Goal: Communication & Community: Ask a question

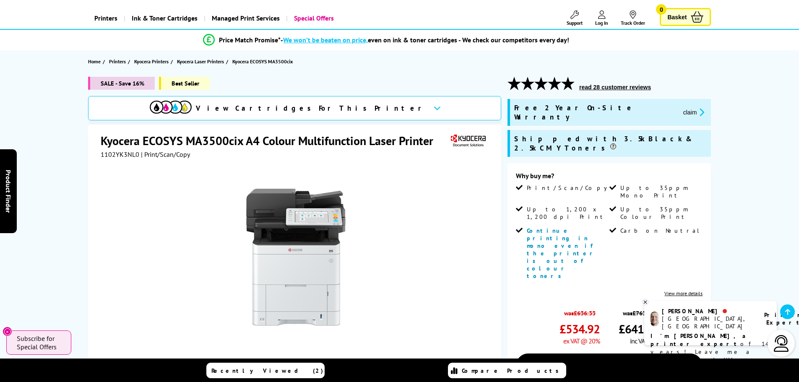
scroll to position [84, 0]
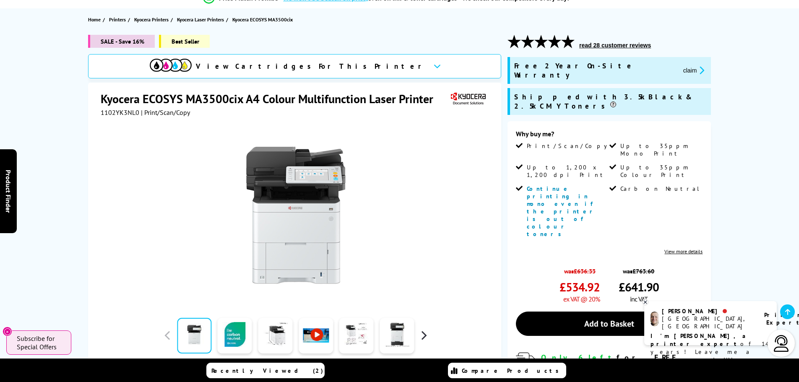
click at [420, 338] on button "button" at bounding box center [423, 335] width 13 height 13
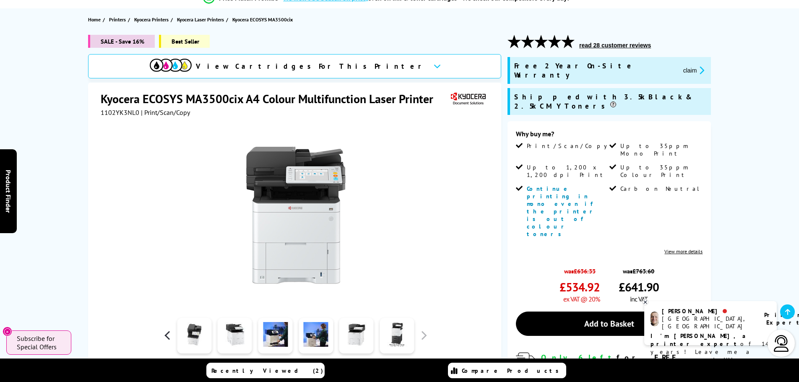
click at [161, 338] on button "button" at bounding box center [167, 335] width 13 height 13
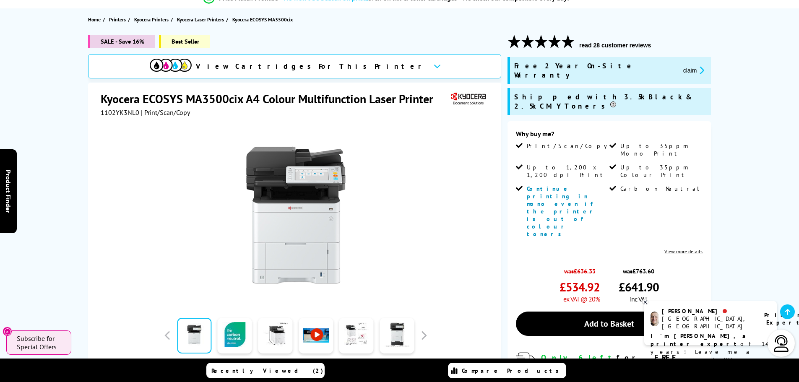
click at [202, 329] on link at bounding box center [194, 336] width 34 height 36
click at [227, 329] on link at bounding box center [235, 336] width 34 height 36
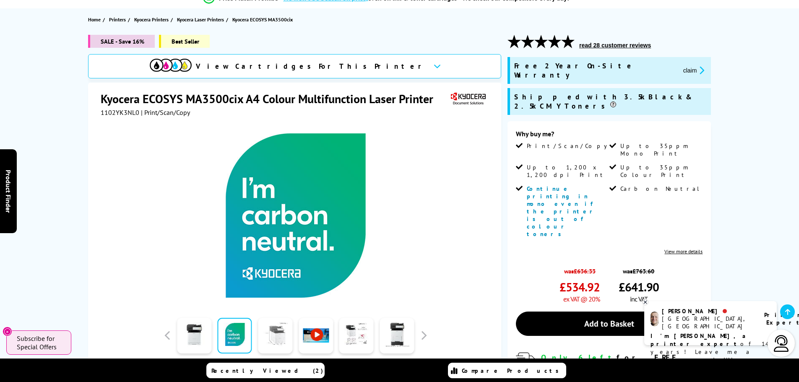
click at [277, 331] on link at bounding box center [275, 336] width 34 height 36
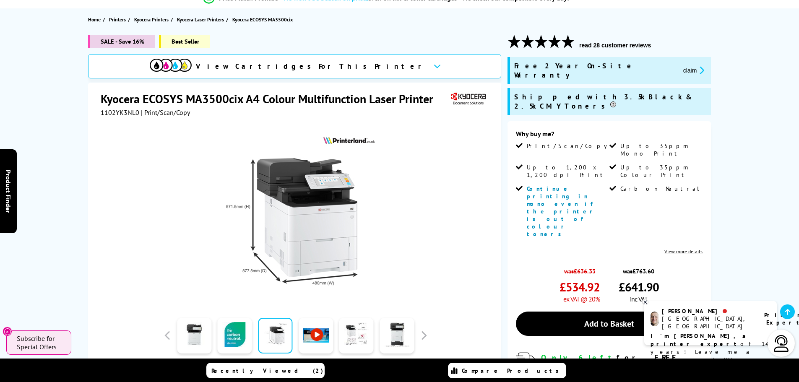
click at [319, 331] on link at bounding box center [316, 336] width 34 height 36
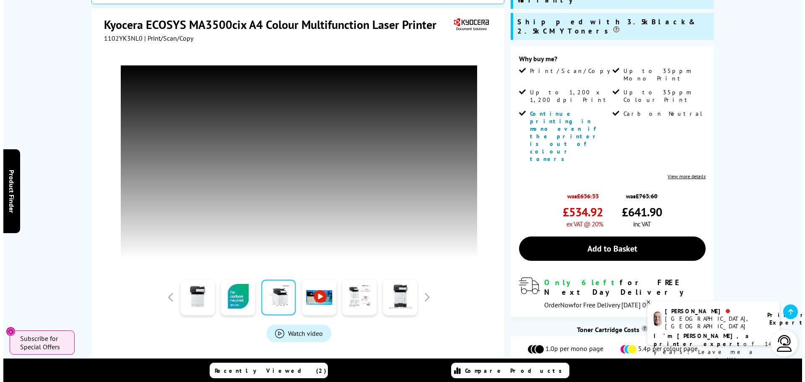
scroll to position [168, 0]
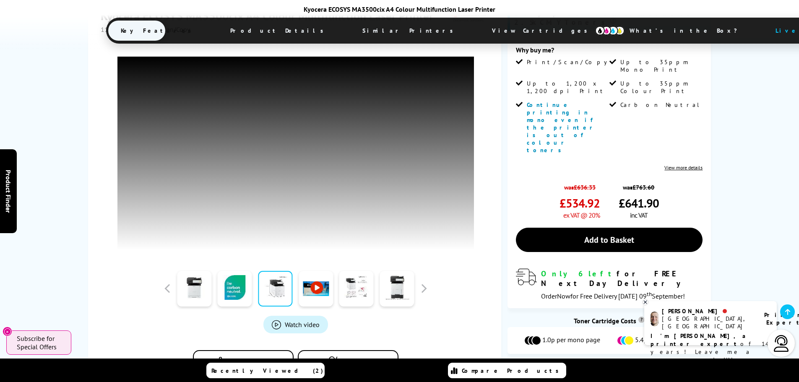
click at [319, 289] on link at bounding box center [316, 289] width 34 height 36
click at [361, 288] on link at bounding box center [356, 289] width 34 height 36
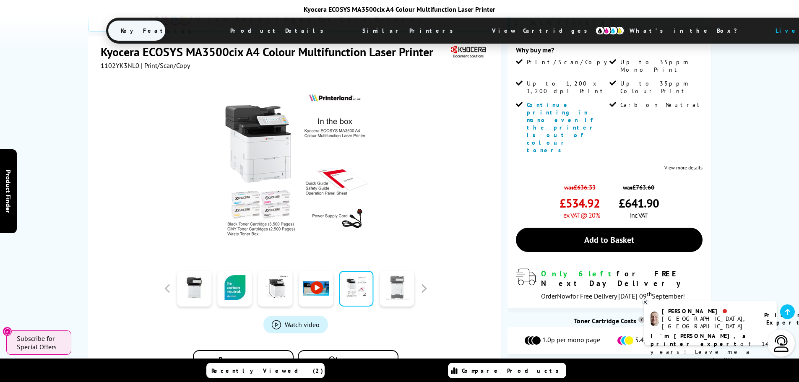
click at [394, 271] on link at bounding box center [397, 289] width 34 height 36
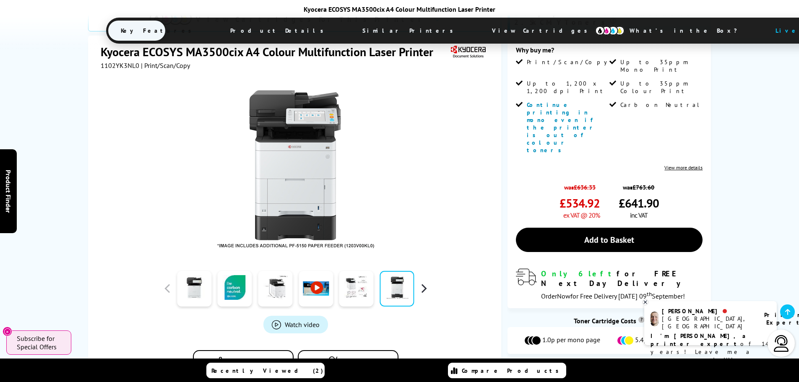
click at [424, 282] on button "button" at bounding box center [423, 288] width 13 height 13
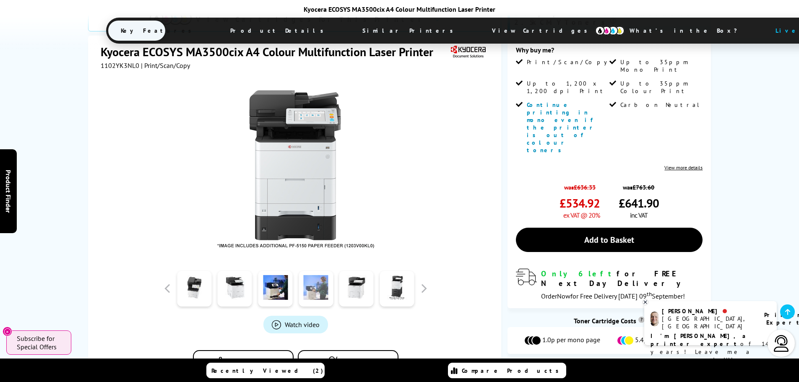
click at [315, 271] on link at bounding box center [316, 289] width 34 height 36
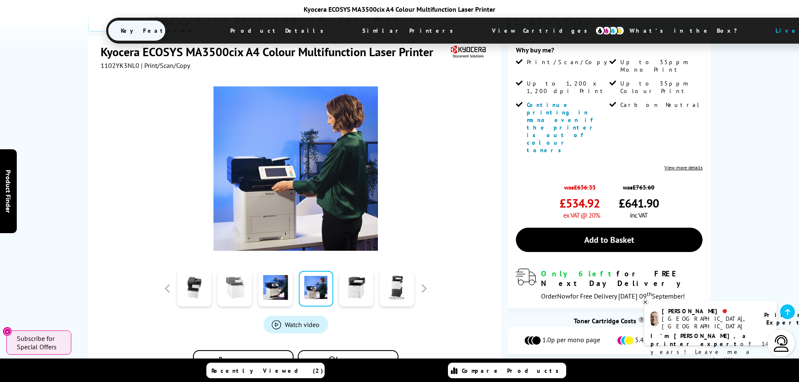
click at [236, 271] on link at bounding box center [235, 289] width 34 height 36
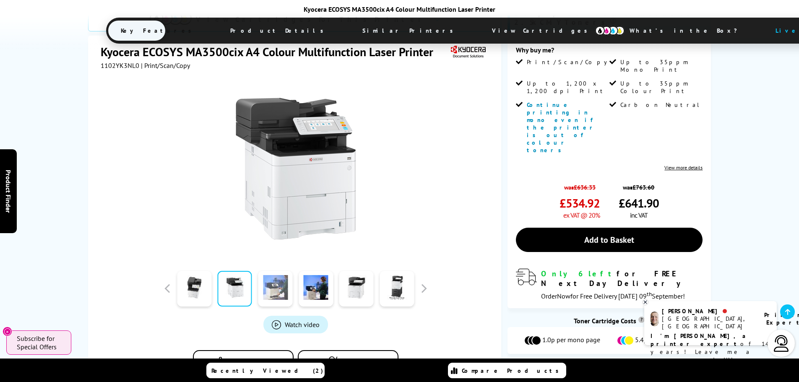
click at [275, 271] on link at bounding box center [275, 289] width 34 height 36
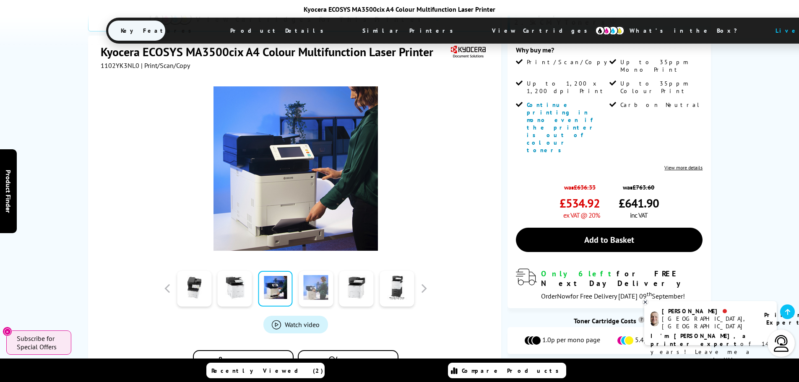
click at [313, 271] on link at bounding box center [316, 289] width 34 height 36
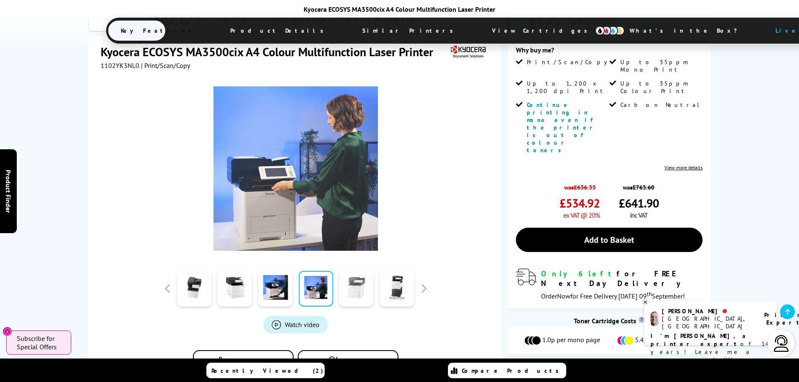
click at [348, 271] on link at bounding box center [356, 289] width 34 height 36
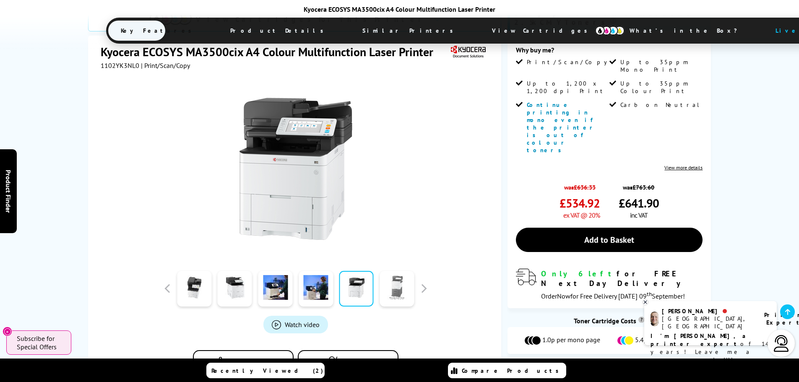
click at [388, 271] on link at bounding box center [397, 289] width 34 height 36
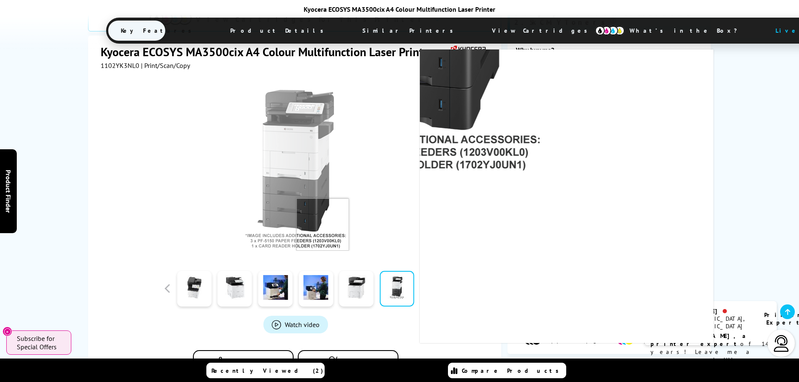
click at [323, 202] on img at bounding box center [295, 168] width 164 height 164
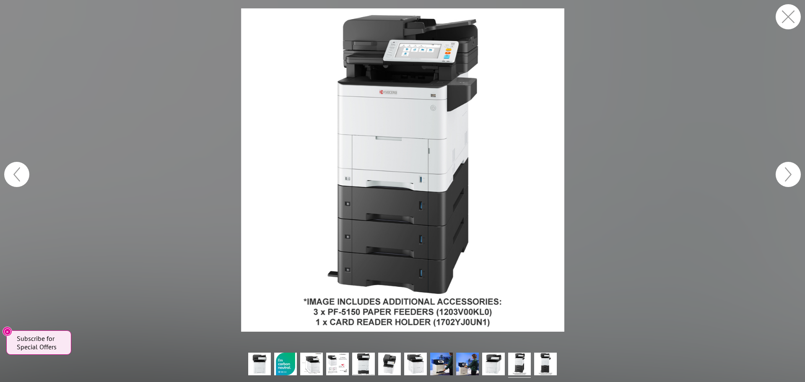
click at [787, 16] on button "button" at bounding box center [788, 16] width 25 height 25
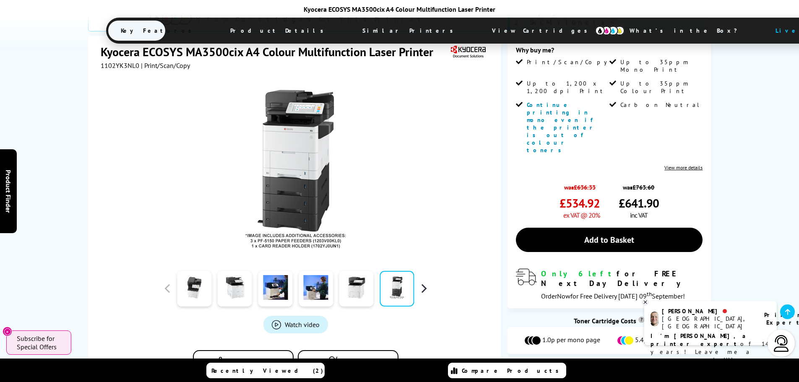
click at [420, 282] on button "button" at bounding box center [423, 288] width 13 height 13
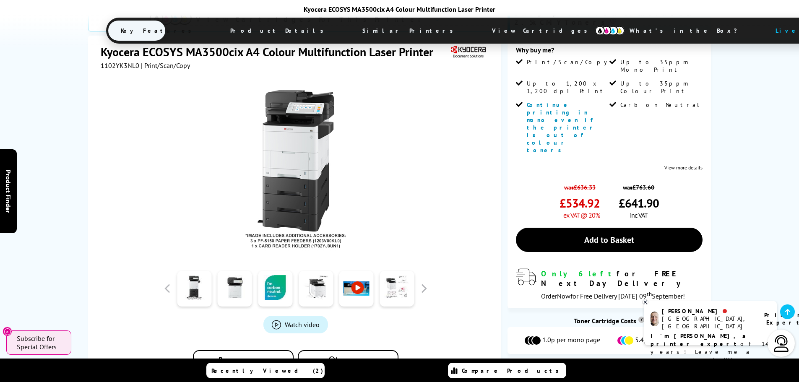
click at [284, 316] on link "Watch video" at bounding box center [295, 325] width 65 height 18
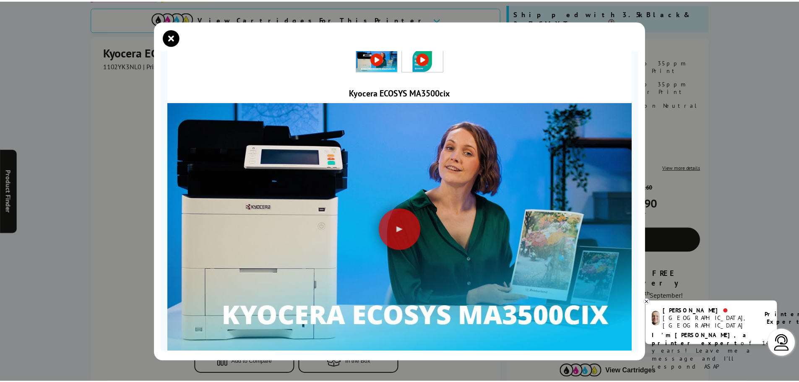
scroll to position [26, 0]
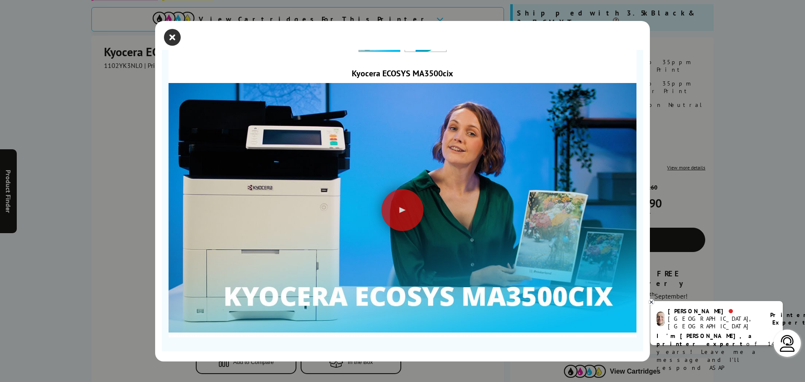
click at [169, 35] on icon "close modal" at bounding box center [172, 37] width 17 height 17
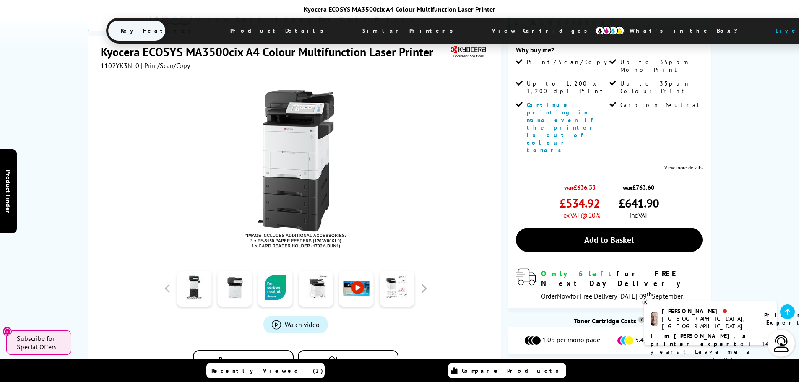
click at [360, 350] on button "In the Box" at bounding box center [348, 362] width 101 height 24
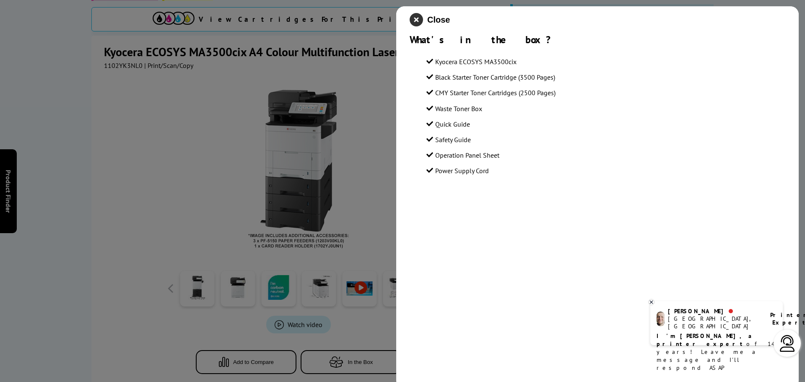
click at [417, 18] on icon "close modal" at bounding box center [416, 19] width 13 height 13
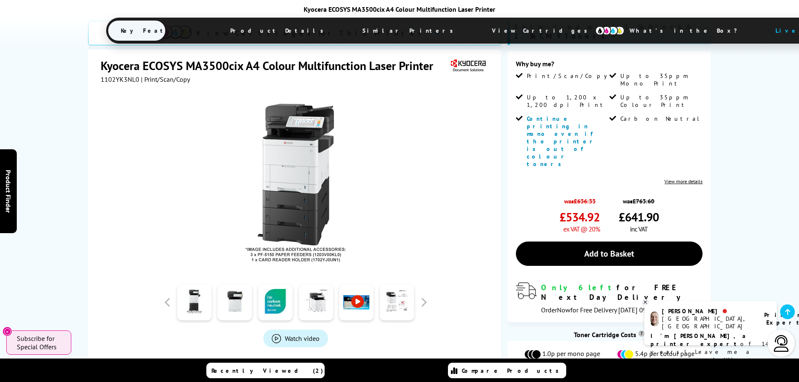
scroll to position [168, 0]
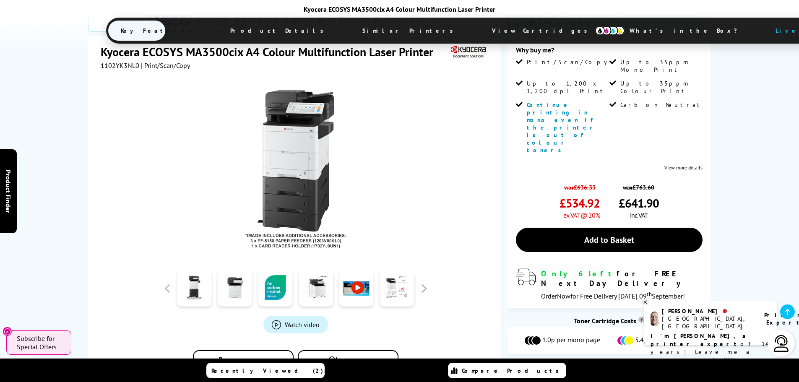
click at [693, 164] on link "View more details" at bounding box center [683, 167] width 38 height 6
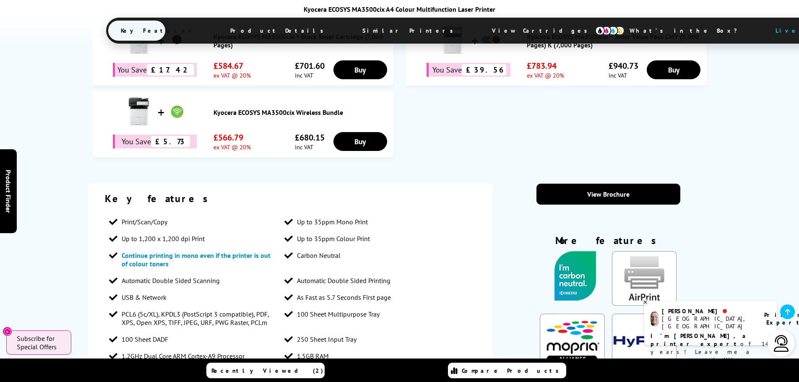
scroll to position [515, 0]
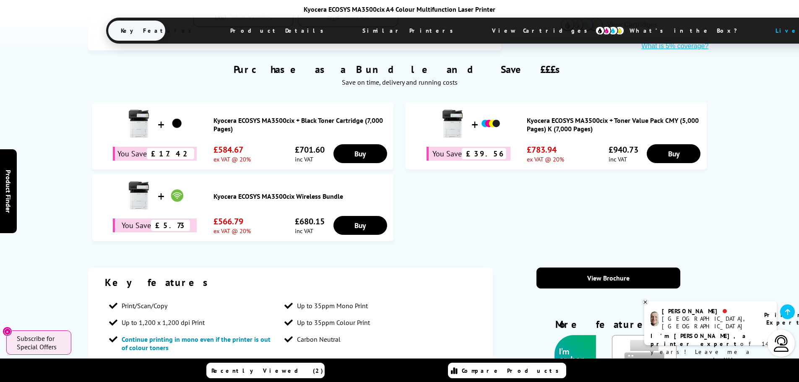
click at [687, 332] on p "I'm [PERSON_NAME], a printer expert of 14 years! Leave me a message and I'll re…" at bounding box center [710, 352] width 120 height 40
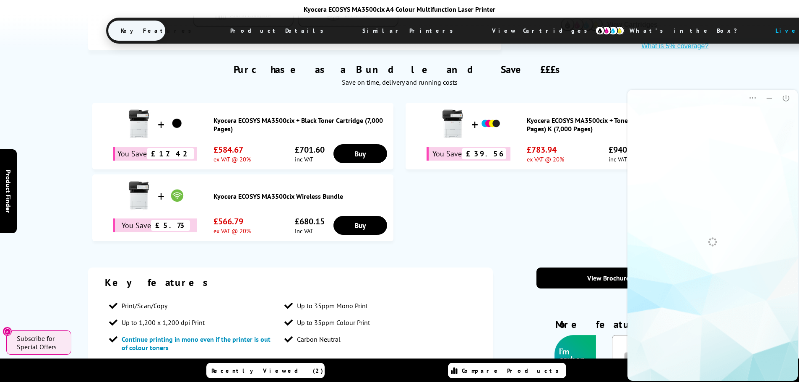
scroll to position [0, 0]
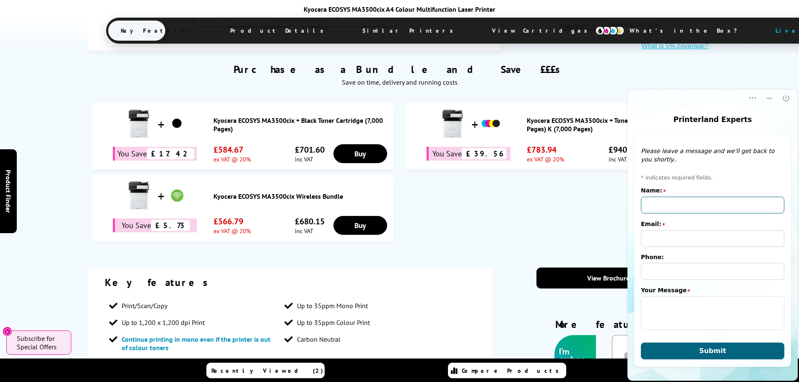
click at [676, 198] on input "Name:" at bounding box center [712, 205] width 143 height 17
type input "dami"
click at [674, 240] on input "Email:" at bounding box center [712, 238] width 143 height 17
type input "[EMAIL_ADDRESS][DOMAIN_NAME]"
click at [672, 270] on input "Phone:" at bounding box center [712, 271] width 143 height 17
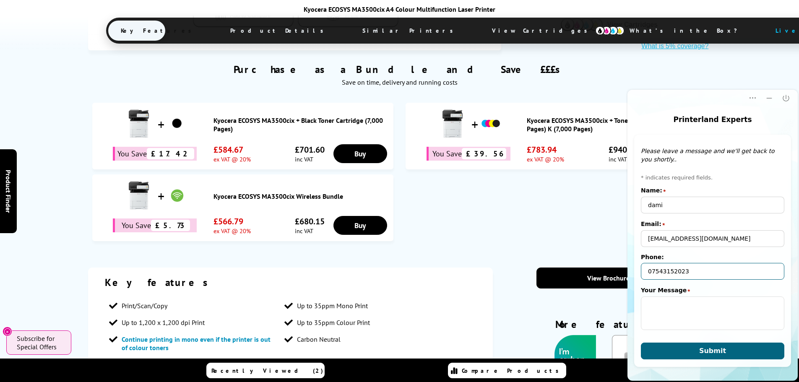
type input "07543152023"
click at [671, 311] on textarea "Your Message" at bounding box center [712, 314] width 143 height 34
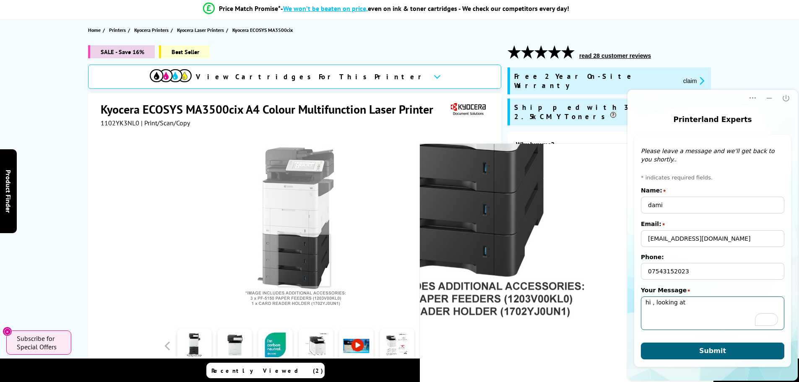
scroll to position [53, 0]
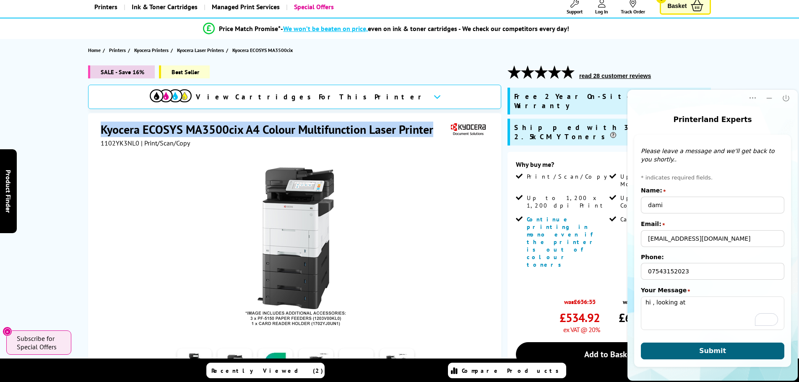
drag, startPoint x: 101, startPoint y: 128, endPoint x: 456, endPoint y: 128, distance: 355.2
click at [456, 128] on div "Kyocera ECOSYS MA3500cix A4 Colour Multifunction Laser Printer" at bounding box center [296, 130] width 390 height 17
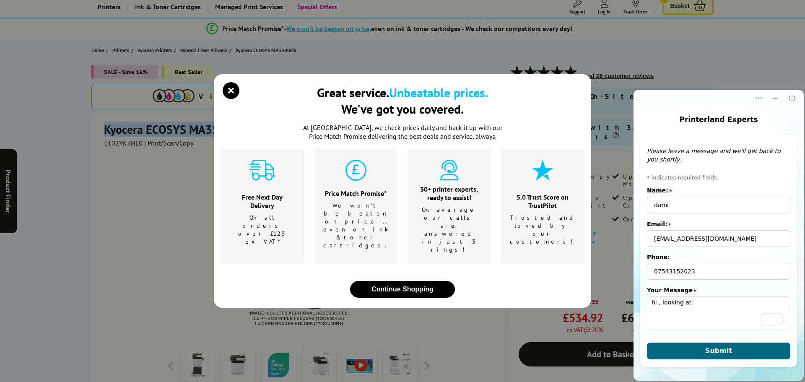
drag, startPoint x: 395, startPoint y: 131, endPoint x: 239, endPoint y: 109, distance: 157.1
click at [239, 99] on icon "close modal" at bounding box center [231, 90] width 17 height 17
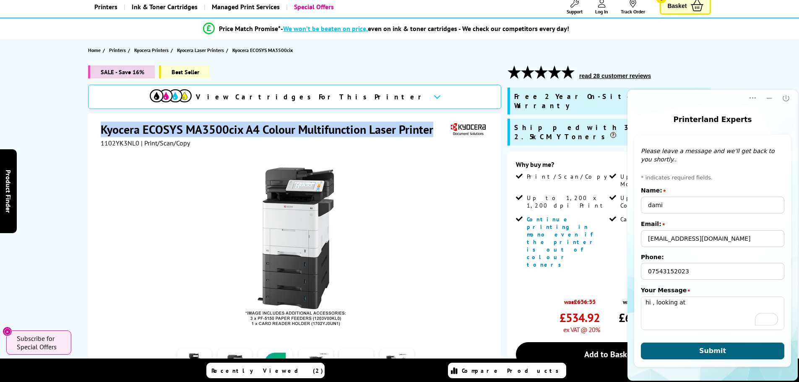
copy div "Kyocera ECOSYS MA3500cix A4 Colour Multifunction Laser Printer"
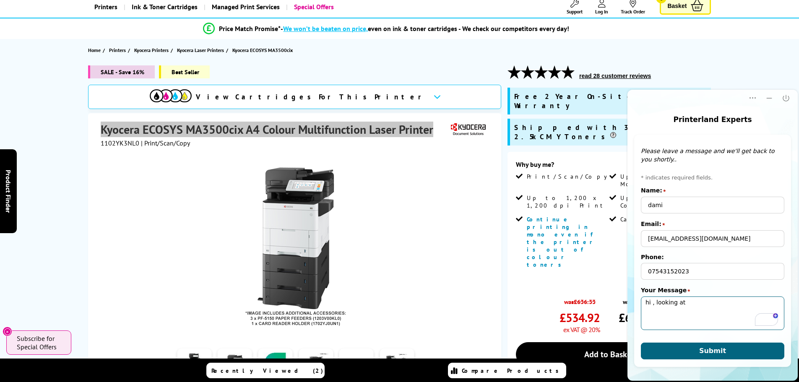
click at [708, 302] on textarea "hi , looking at" at bounding box center [712, 314] width 143 height 34
paste textarea "Kyocera ECOSYS MA3500cix A4 Colour Multifunction Laser Printer"
type textarea "hi , looking at Kyocera ECOSYS MA3500cix A4 Colour Multifunction Laser Printer"
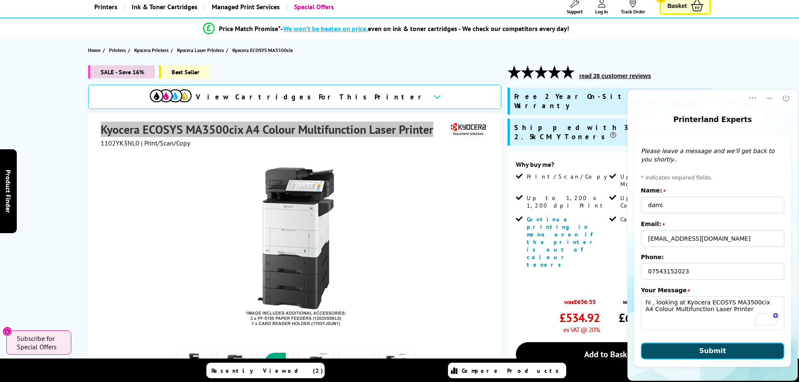
click at [735, 348] on button "Submit" at bounding box center [712, 351] width 143 height 17
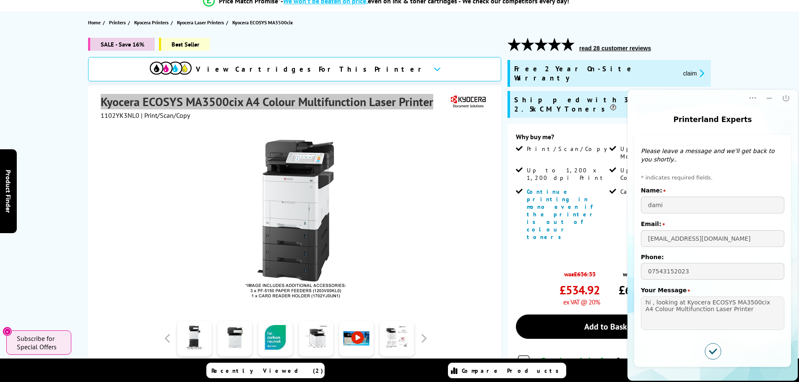
scroll to position [95, 0]
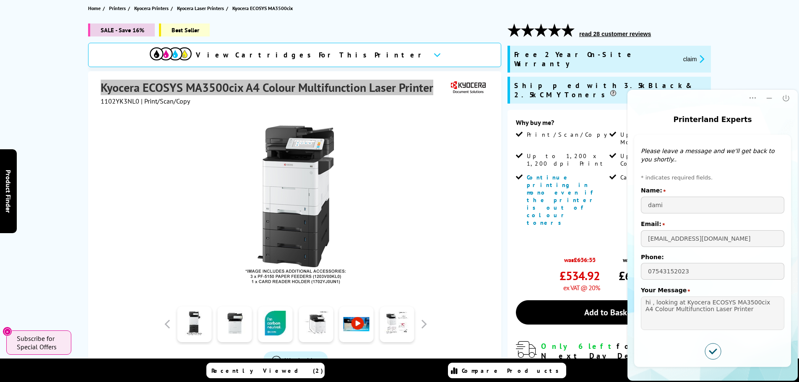
click at [715, 346] on icon "Submitted successfully" at bounding box center [713, 351] width 16 height 16
click at [714, 351] on icon "Submitted successfully" at bounding box center [713, 351] width 7 height 4
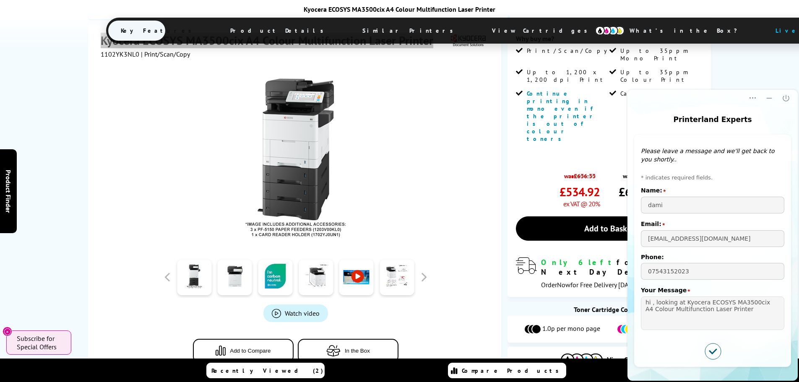
scroll to position [221, 0]
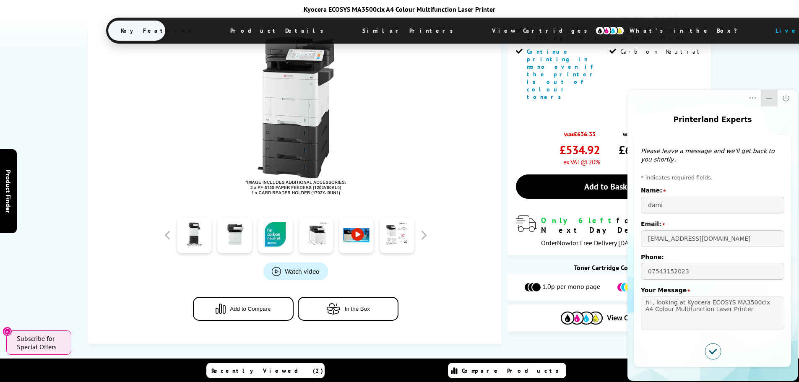
click at [773, 97] on icon "Minimize" at bounding box center [769, 98] width 8 height 8
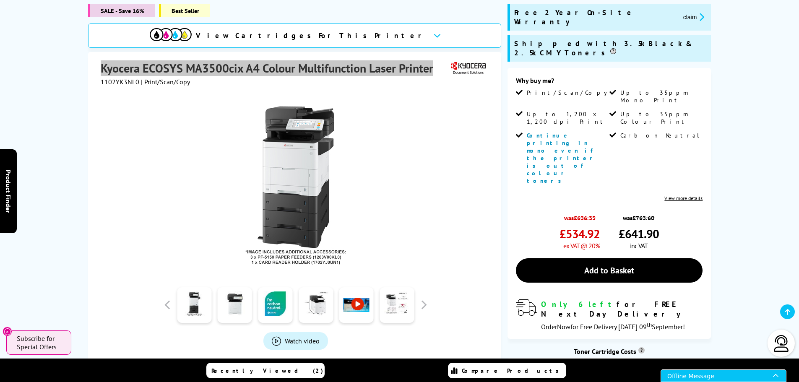
scroll to position [95, 0]
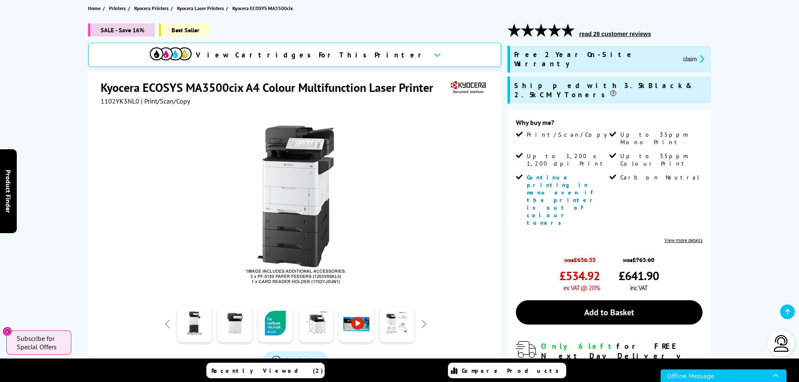
click at [443, 229] on div at bounding box center [296, 200] width 390 height 190
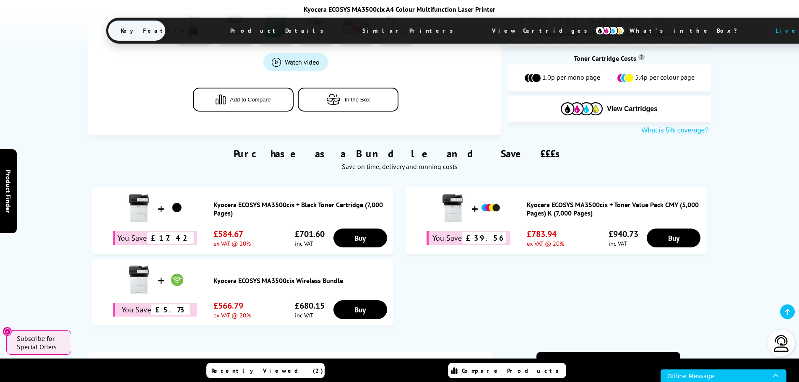
scroll to position [431, 0]
click at [791, 349] on div at bounding box center [780, 343] width 27 height 27
click at [784, 346] on img at bounding box center [781, 343] width 17 height 17
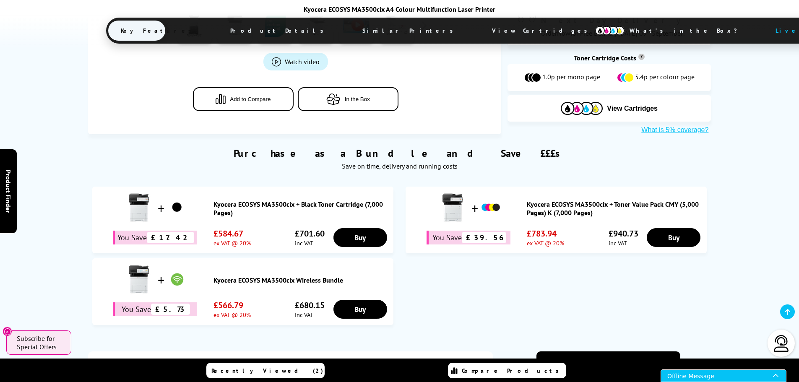
click at [727, 375] on div "Offline Message" at bounding box center [720, 376] width 106 height 12
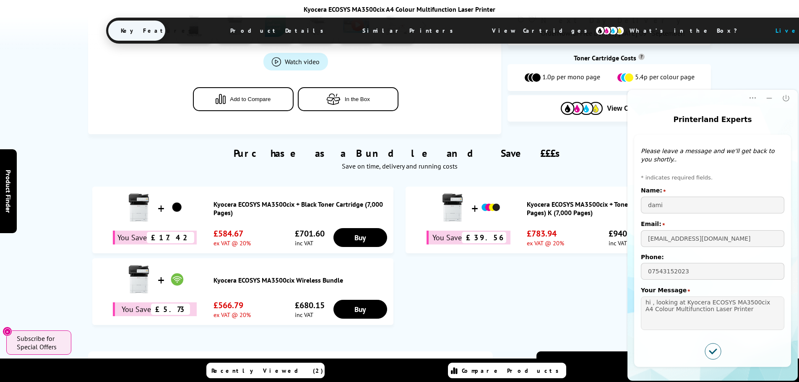
click at [573, 293] on ul "Kyocera ECOSYS MA3500cix + Black Toner Cartridge (7,000 Pages) You Save £17.42 …" at bounding box center [399, 258] width 615 height 143
click at [720, 355] on icon "Submitted successfully" at bounding box center [713, 351] width 16 height 16
click at [707, 353] on icon "Submitted successfully" at bounding box center [713, 351] width 16 height 16
click at [711, 350] on icon "Submitted successfully" at bounding box center [713, 351] width 16 height 16
click at [581, 294] on div "Purchase as a Bundle and Save £££s Save on time, delivery and running costs You…" at bounding box center [399, 234] width 799 height 200
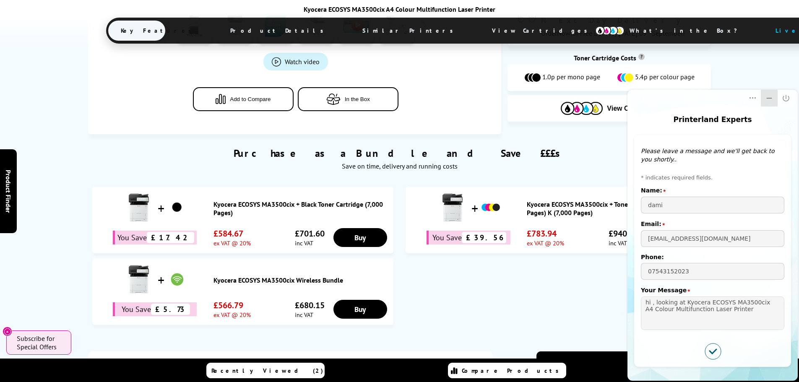
click at [769, 97] on icon "Minimize" at bounding box center [769, 98] width 8 height 8
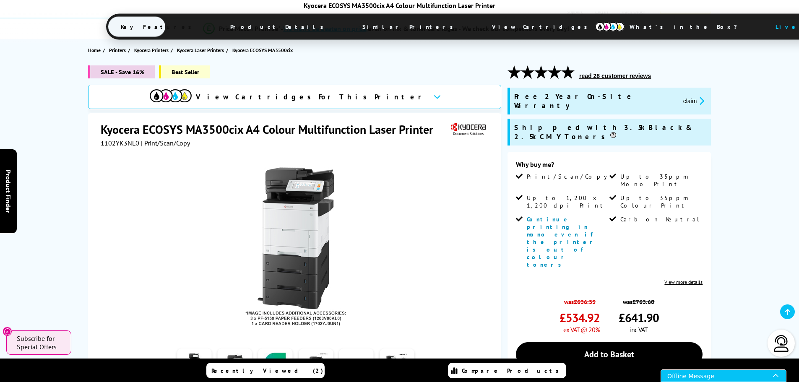
scroll to position [11, 0]
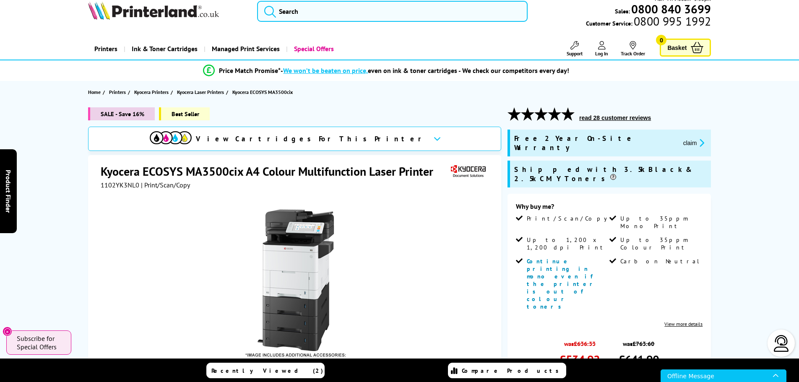
click at [434, 139] on icon at bounding box center [437, 138] width 7 height 5
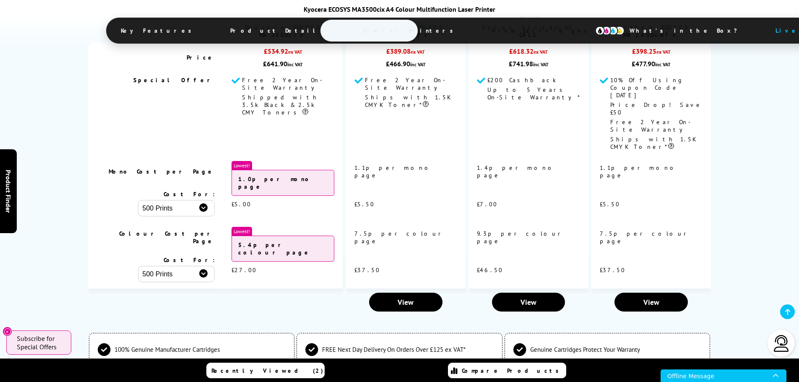
scroll to position [2428, 0]
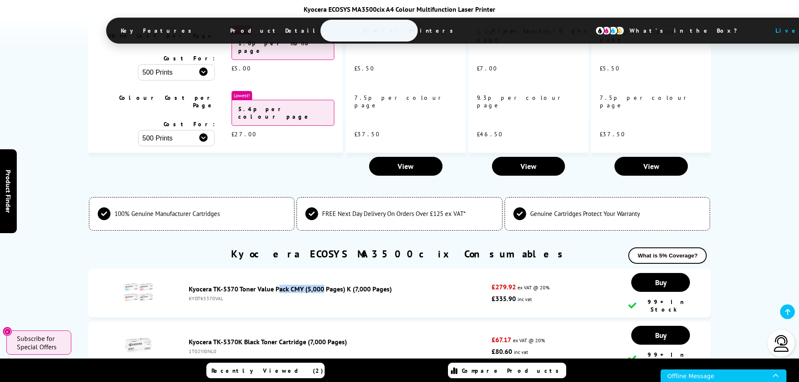
drag, startPoint x: 186, startPoint y: 188, endPoint x: 233, endPoint y: 188, distance: 47.4
click at [233, 285] on div "Kyocera TK-5370 Toner Value Pack CMY (5,000 Pages) K (7,000 Pages) KYOTK5370VAL" at bounding box center [338, 293] width 307 height 17
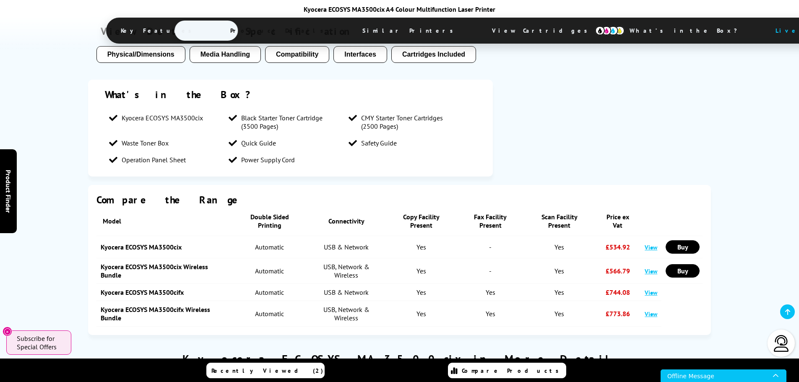
scroll to position [918, 0]
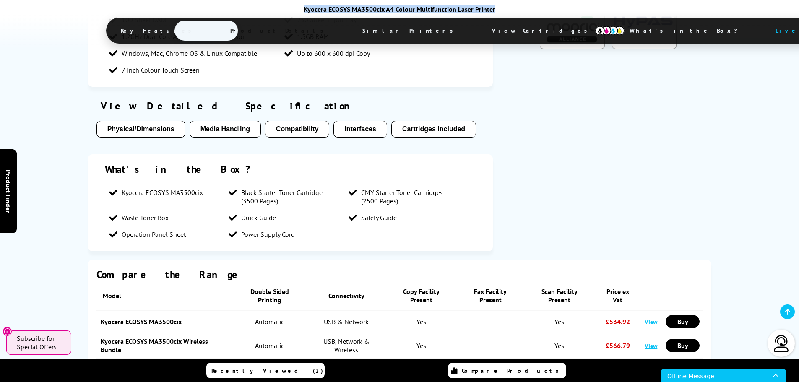
drag, startPoint x: 305, startPoint y: 10, endPoint x: 480, endPoint y: 12, distance: 174.9
click at [499, 10] on div "Kyocera ECOSYS MA3500cix A4 Colour Multifunction Laser Printer" at bounding box center [399, 9] width 587 height 8
copy div "Kyocera ECOSYS MA3500cix A4 Colour Multifunction Laser Printer"
drag, startPoint x: 482, startPoint y: 11, endPoint x: 499, endPoint y: 16, distance: 18.0
click at [497, 15] on div "Kyocera ECOSYS MA3500cix A4 Colour Multifunction Laser Printer Key Features Pro…" at bounding box center [399, 25] width 587 height 40
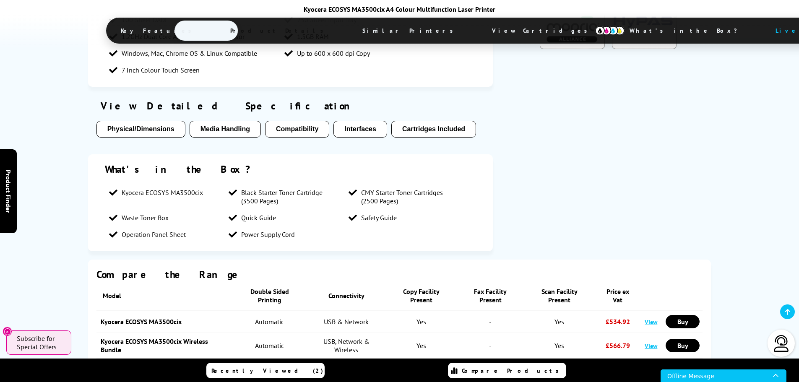
drag, startPoint x: 487, startPoint y: 8, endPoint x: 403, endPoint y: 18, distance: 85.0
click at [403, 18] on ul "Key Features Product Details Similar Printers View Cartridges What’s in the Box…" at bounding box center [480, 31] width 749 height 26
drag, startPoint x: 301, startPoint y: 9, endPoint x: 470, endPoint y: 8, distance: 169.4
click at [514, 8] on div "Kyocera ECOSYS MA3500cix A4 Colour Multifunction Laser Printer" at bounding box center [399, 9] width 587 height 8
copy div "Kyocera ECOSYS MA3500cix A4 Colour Multifunction Laser Printer"
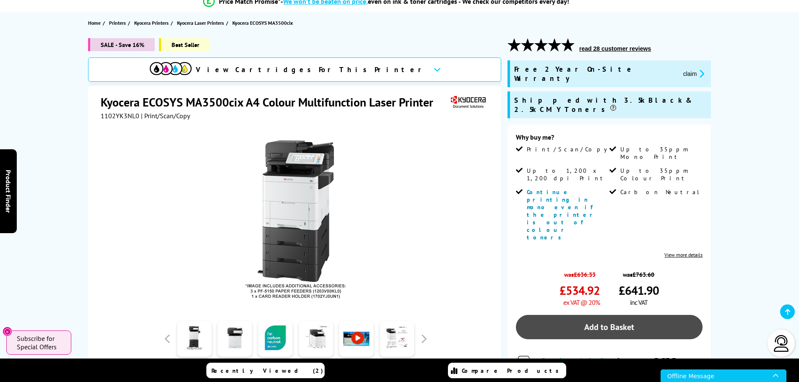
scroll to position [79, 0]
